Goal: Task Accomplishment & Management: Use online tool/utility

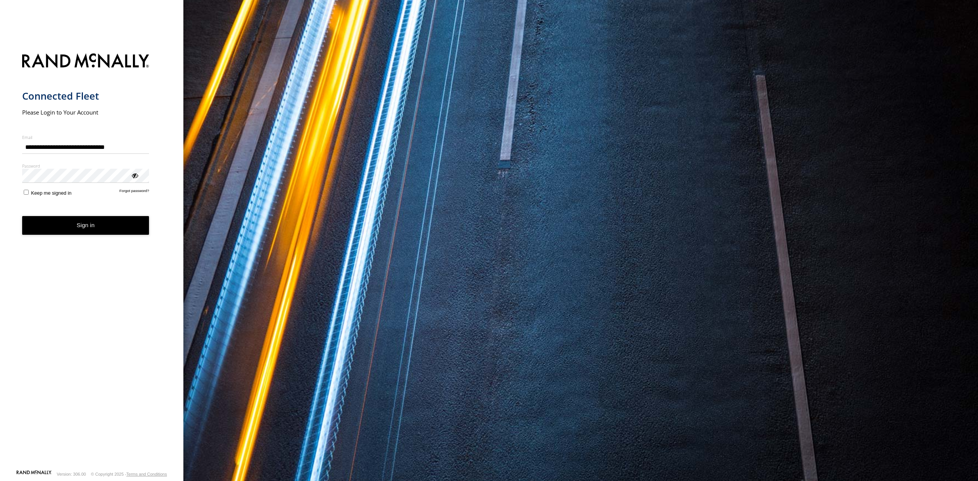
click at [48, 229] on button "Sign in" at bounding box center [85, 225] width 127 height 19
click at [95, 222] on button "Sign in" at bounding box center [85, 225] width 127 height 19
click at [81, 224] on button "Sign in" at bounding box center [85, 225] width 127 height 19
click at [79, 225] on button "Sign in" at bounding box center [85, 225] width 127 height 19
click at [98, 230] on button "Sign in" at bounding box center [85, 225] width 127 height 19
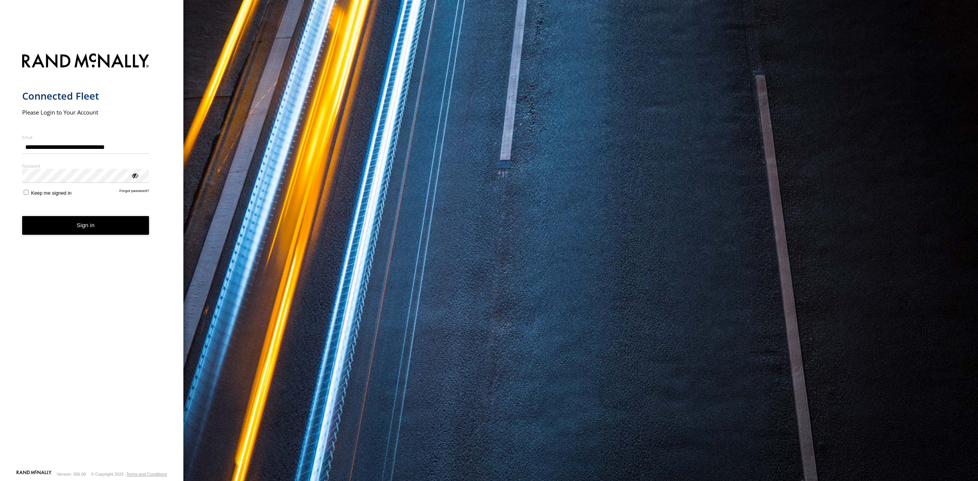
click at [72, 230] on button "Sign in" at bounding box center [85, 225] width 127 height 19
drag, startPoint x: 104, startPoint y: 228, endPoint x: 89, endPoint y: 230, distance: 14.9
click at [103, 228] on button "Sign in" at bounding box center [85, 225] width 127 height 19
click at [86, 230] on button "Sign in" at bounding box center [85, 225] width 127 height 19
click at [58, 228] on button "Sign in" at bounding box center [85, 225] width 127 height 19
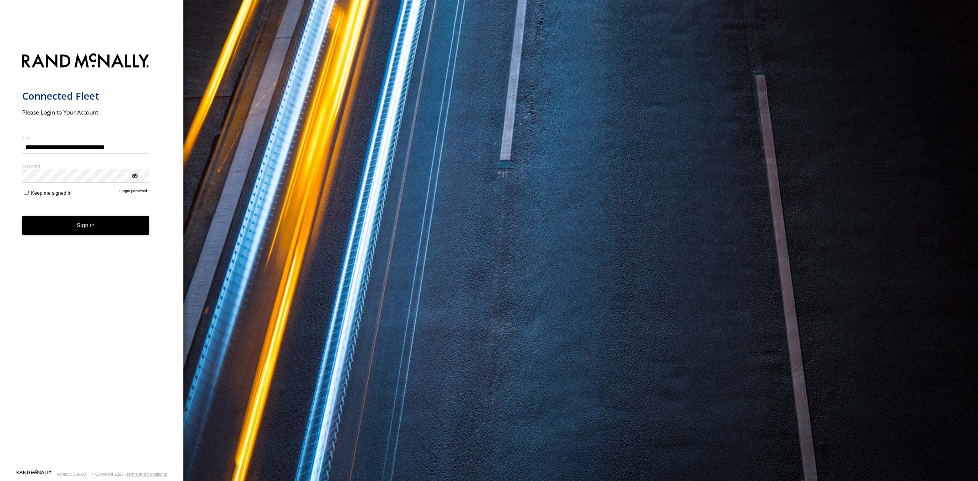
click at [68, 224] on button "Sign in" at bounding box center [85, 225] width 127 height 19
click at [96, 227] on button "Sign in" at bounding box center [85, 225] width 127 height 19
click at [86, 227] on button "Sign in" at bounding box center [85, 225] width 127 height 19
